Goal: Information Seeking & Learning: Learn about a topic

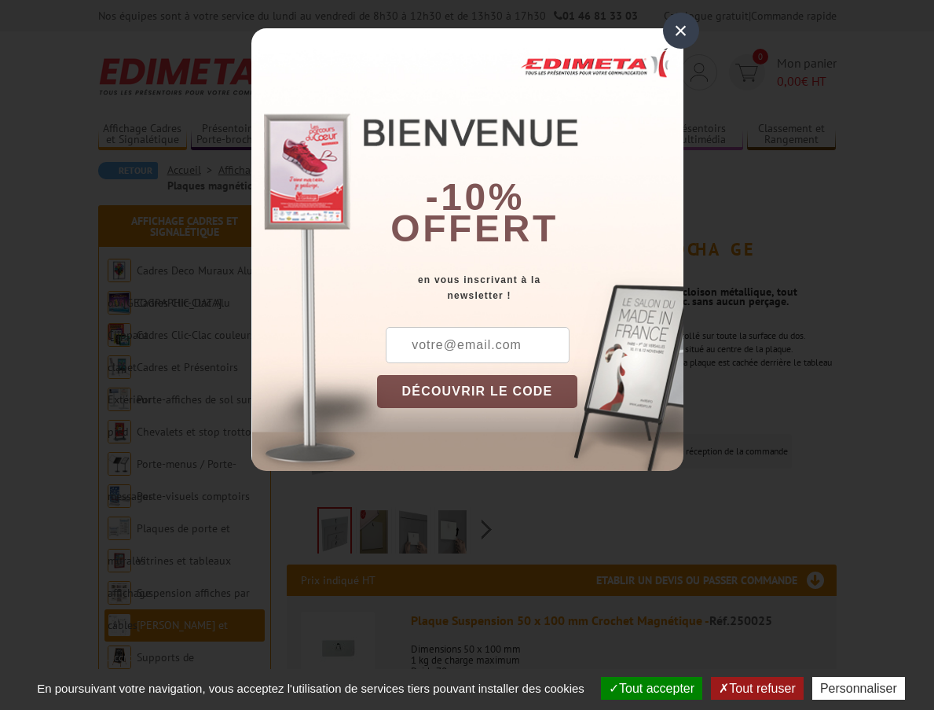
click at [689, 38] on div "×" at bounding box center [681, 31] width 36 height 36
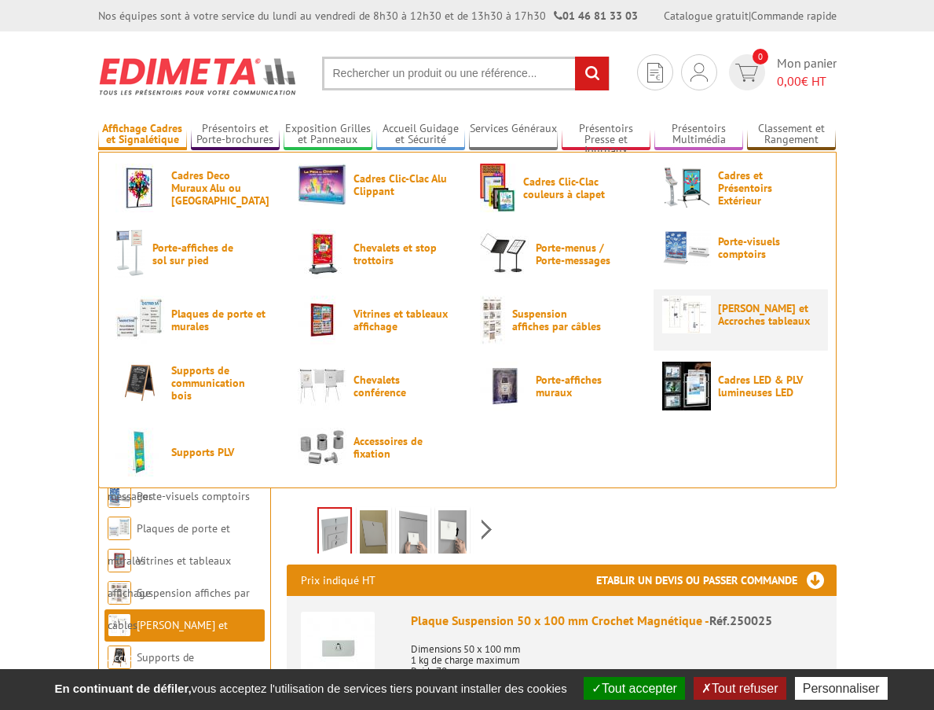
click at [738, 307] on span "[PERSON_NAME] et Accroches tableaux" at bounding box center [765, 314] width 94 height 25
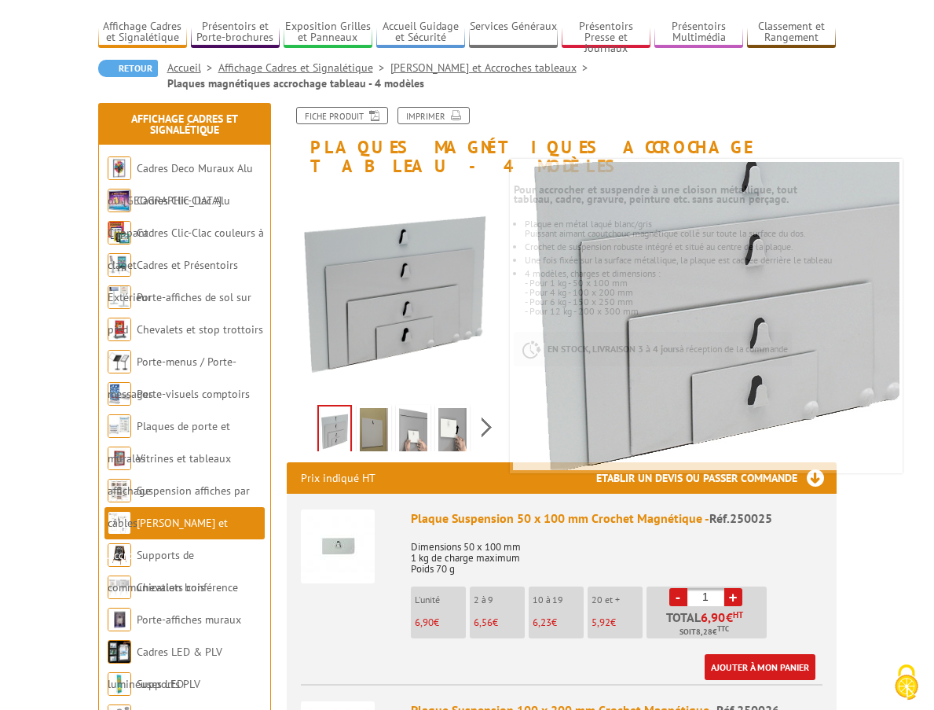
scroll to position [174, 0]
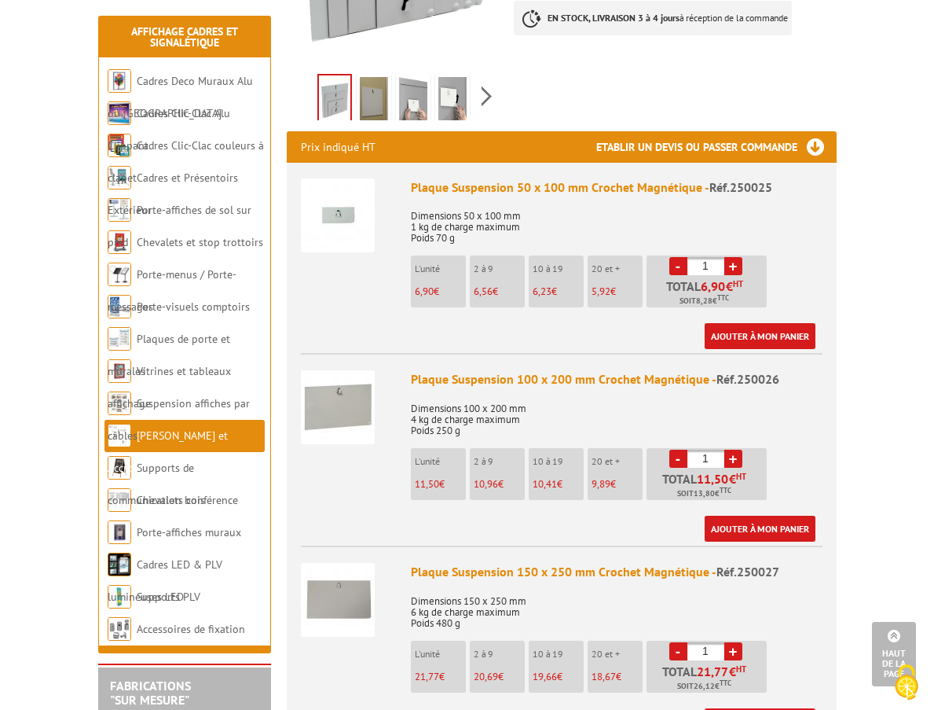
scroll to position [410, 0]
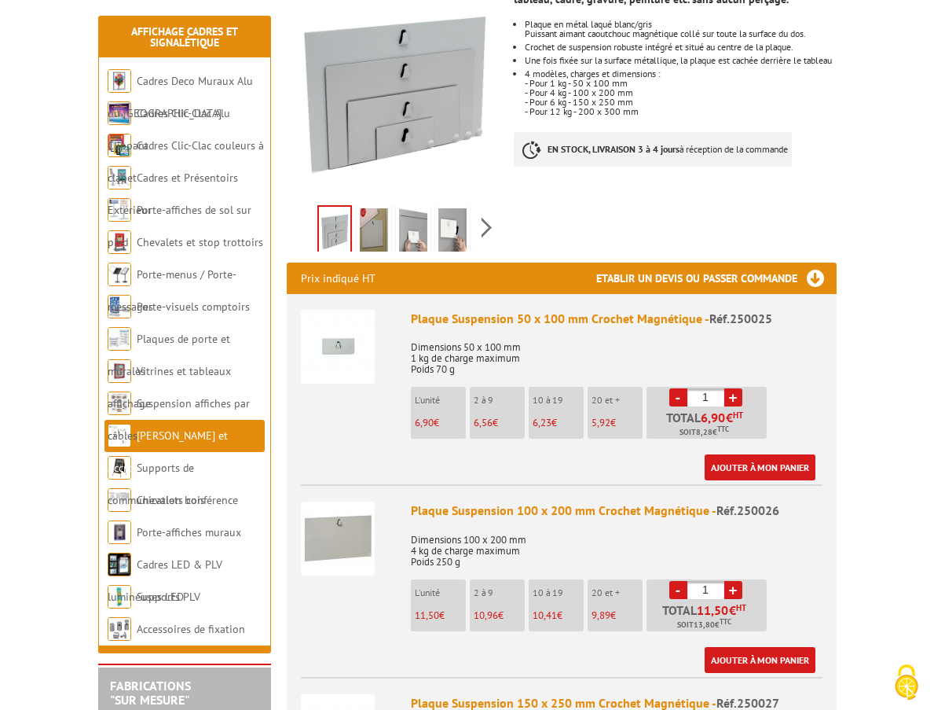
scroll to position [309, 0]
